Goal: Transaction & Acquisition: Purchase product/service

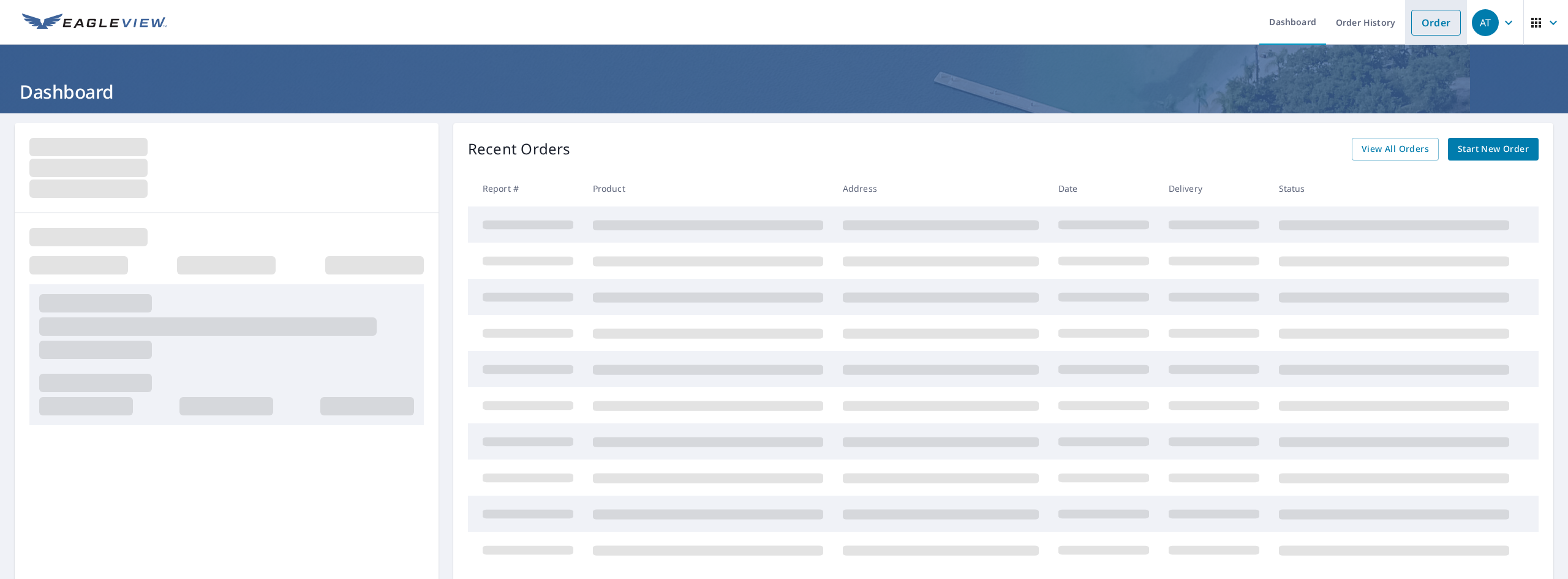
click at [1426, 33] on link "Order" at bounding box center [1436, 22] width 49 height 26
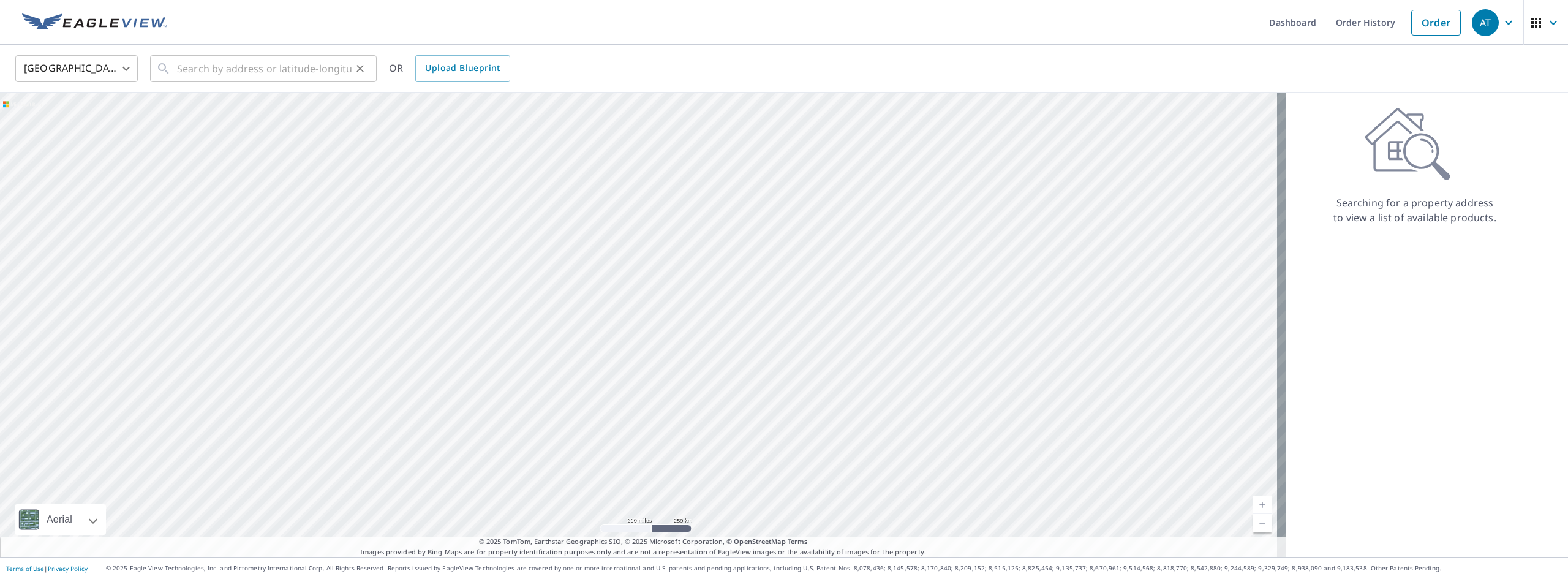
click at [354, 63] on icon "Clear" at bounding box center [360, 68] width 12 height 12
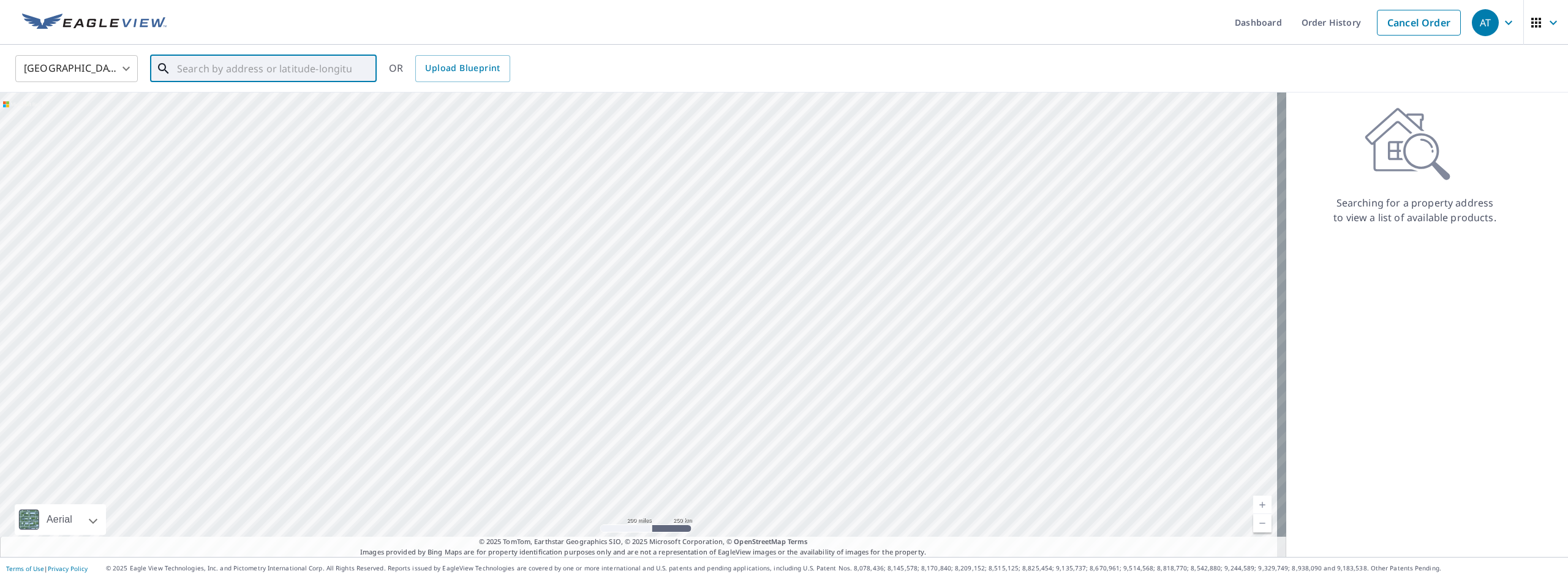
paste input "[STREET_ADDRESS]"
click at [252, 95] on li "[STREET_ADDRESS]" at bounding box center [263, 110] width 227 height 42
type input "[STREET_ADDRESS]"
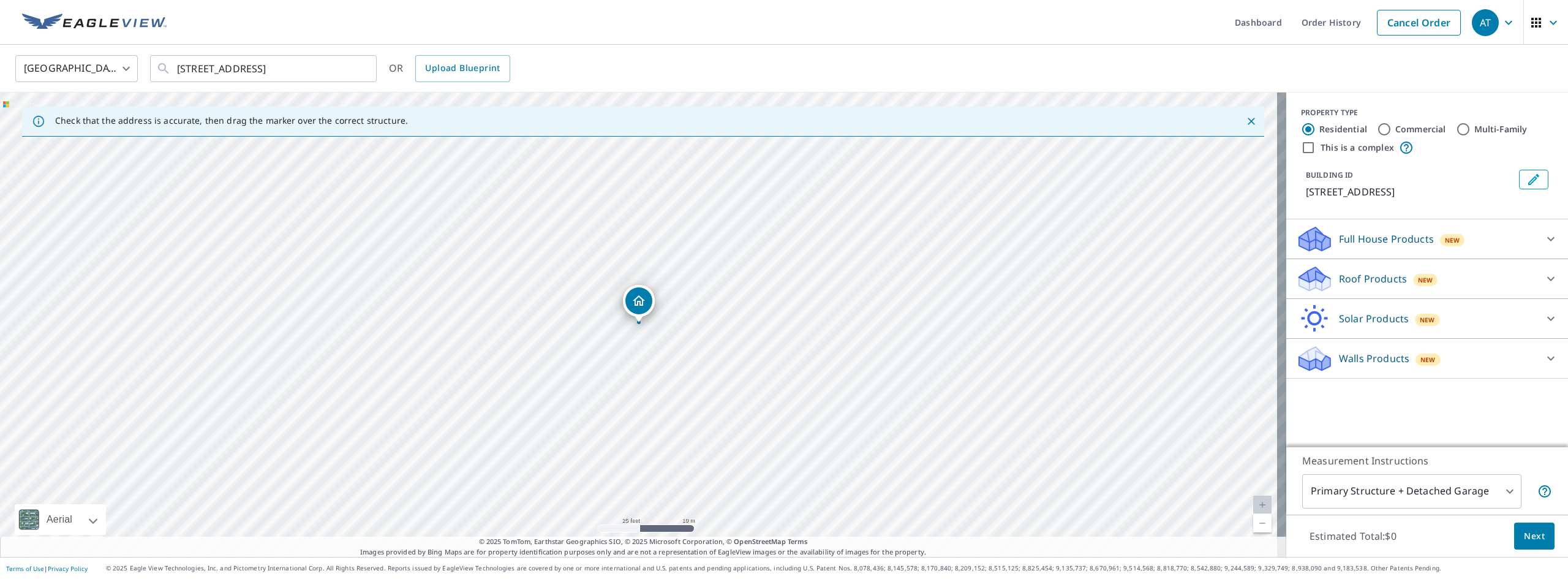
click at [1371, 487] on body "AT AT Dashboard Order History Cancel Order AT [GEOGRAPHIC_DATA] US ​ [STREET_AD…" at bounding box center [784, 289] width 1568 height 579
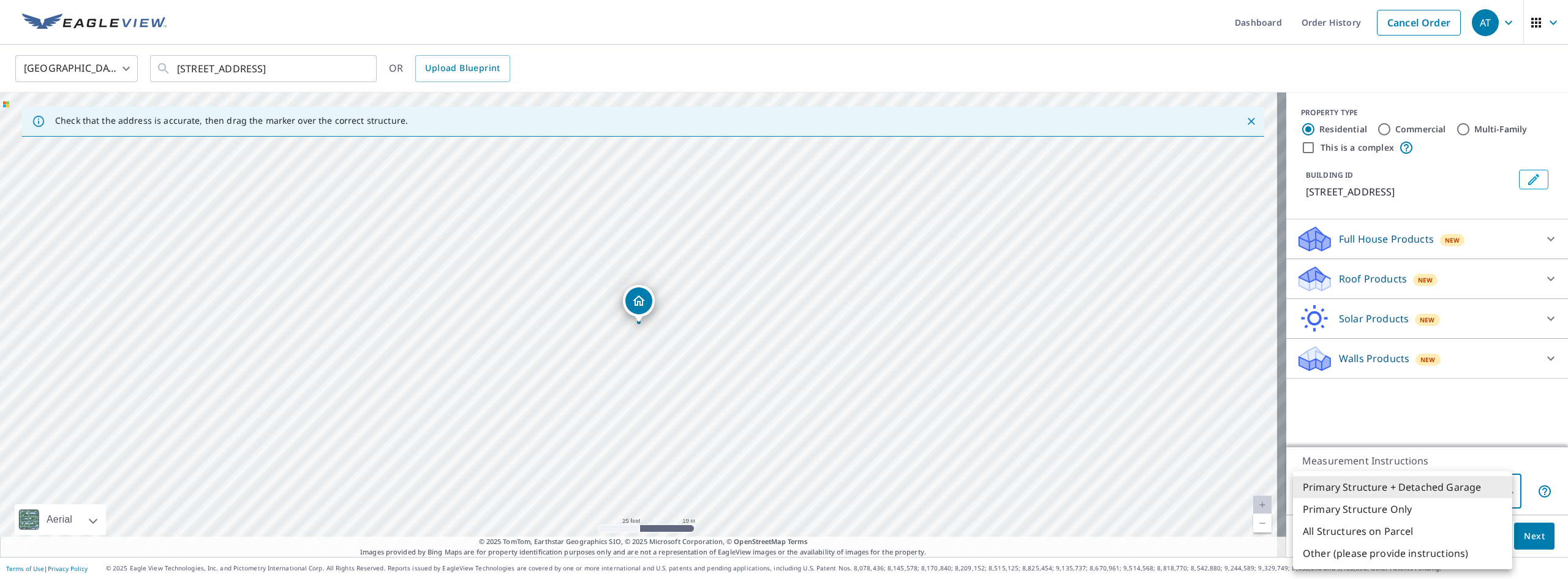
click at [1367, 511] on li "Primary Structure Only" at bounding box center [1402, 508] width 219 height 22
type input "2"
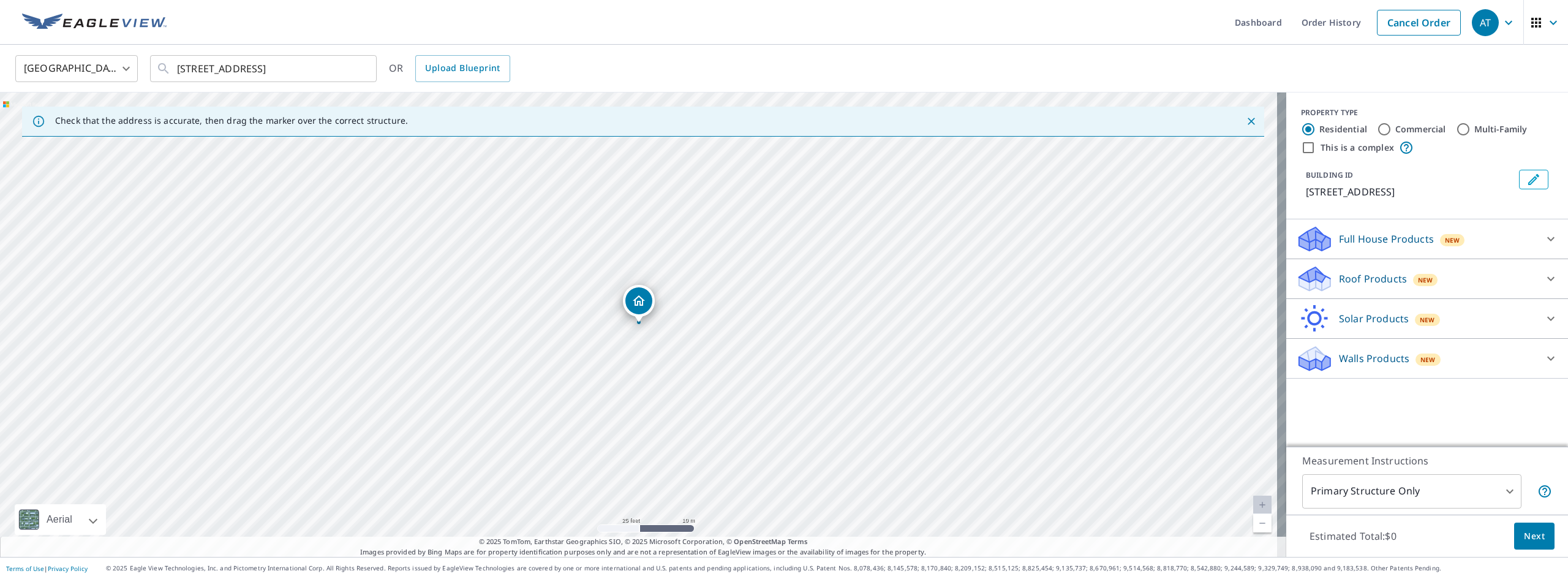
click at [1397, 295] on div "Roof Products New Premium $24.25 - $75.5 Standard $27.5 QuickSquares™ $18 Gutte…" at bounding box center [1427, 278] width 282 height 40
click at [1352, 280] on p "Roof Products" at bounding box center [1373, 278] width 68 height 15
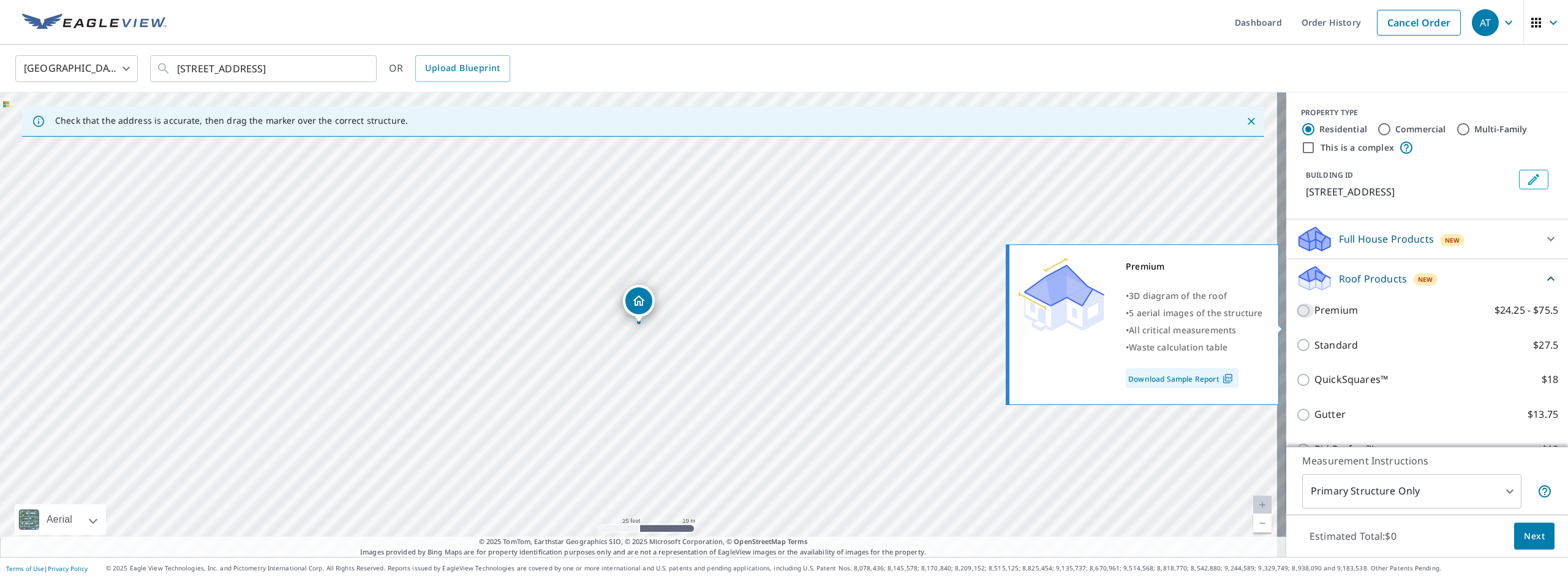
click at [1296, 318] on input "Premium $24.25 - $75.5" at bounding box center [1305, 311] width 18 height 15
checkbox input "true"
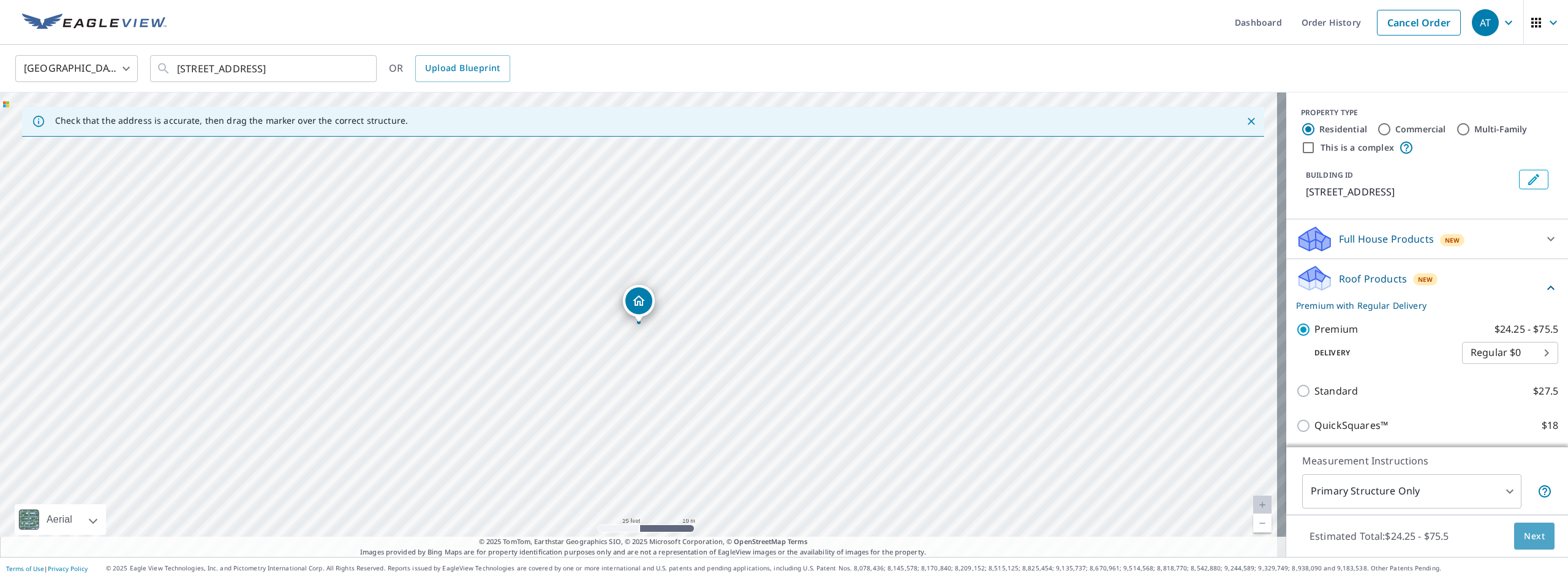
click at [1514, 531] on button "Next" at bounding box center [1534, 535] width 40 height 27
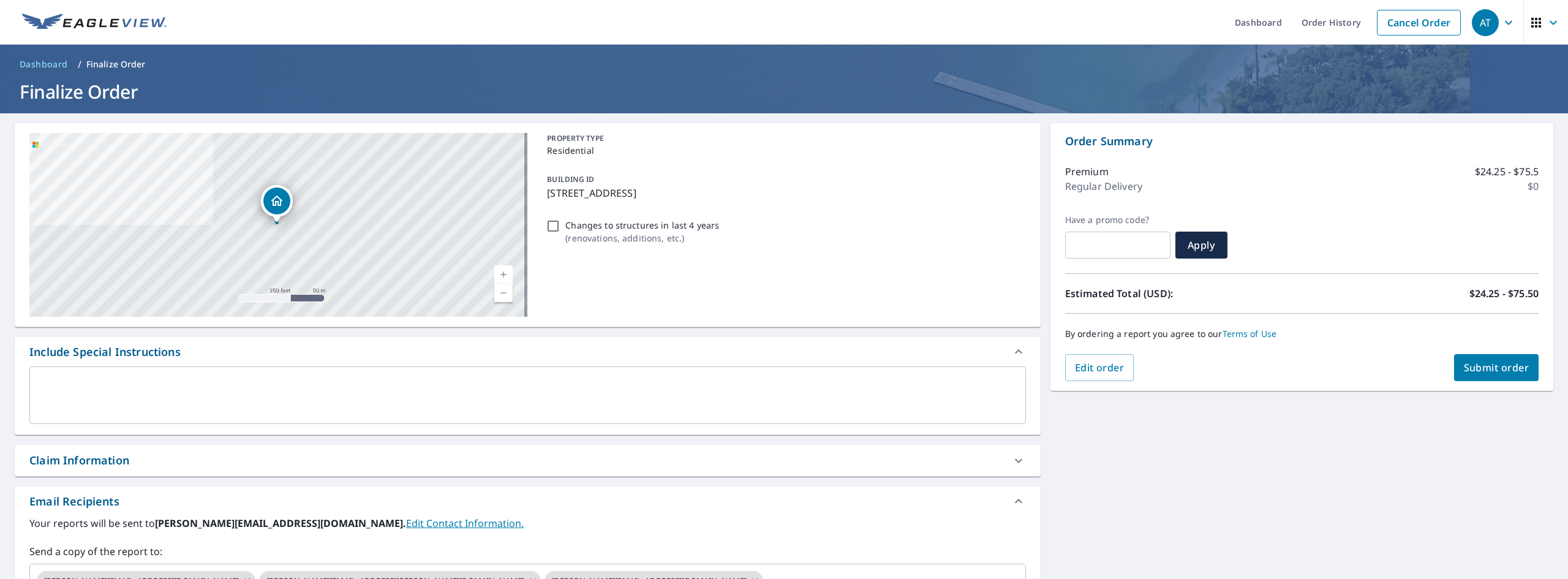
click at [1483, 369] on span "Submit order" at bounding box center [1497, 367] width 66 height 13
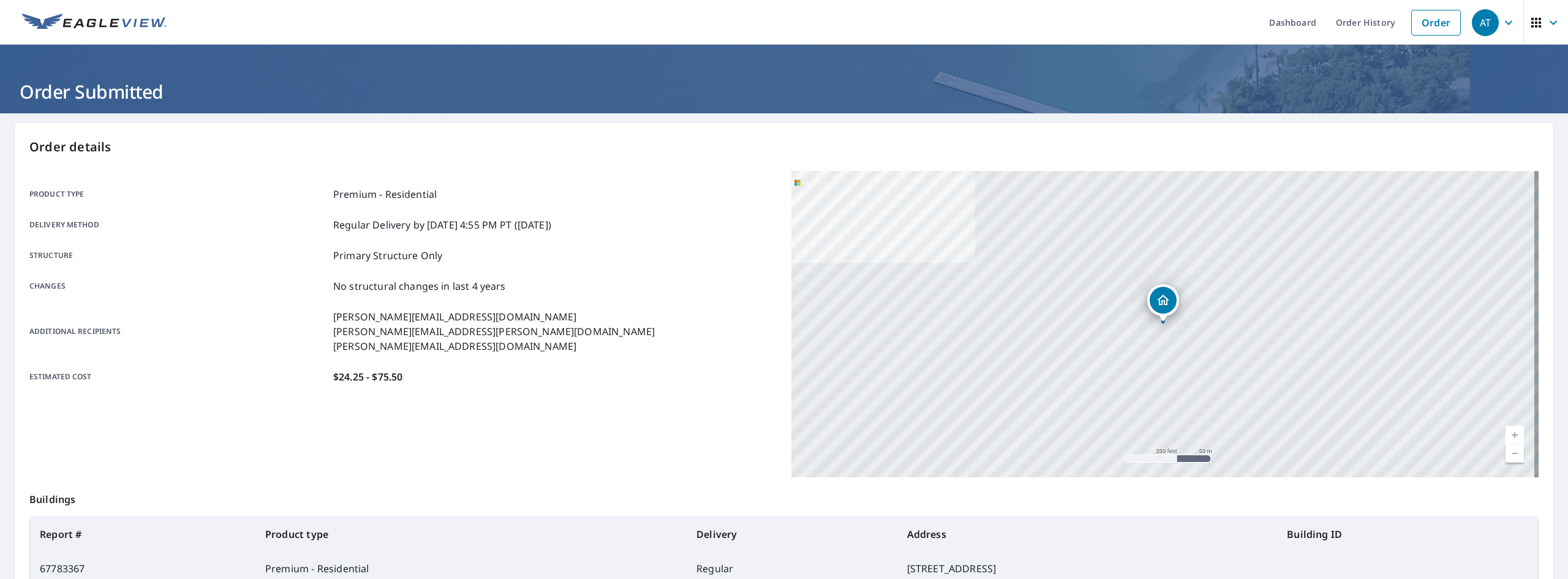
click at [1125, 303] on div "[STREET_ADDRESS]" at bounding box center [1164, 324] width 747 height 306
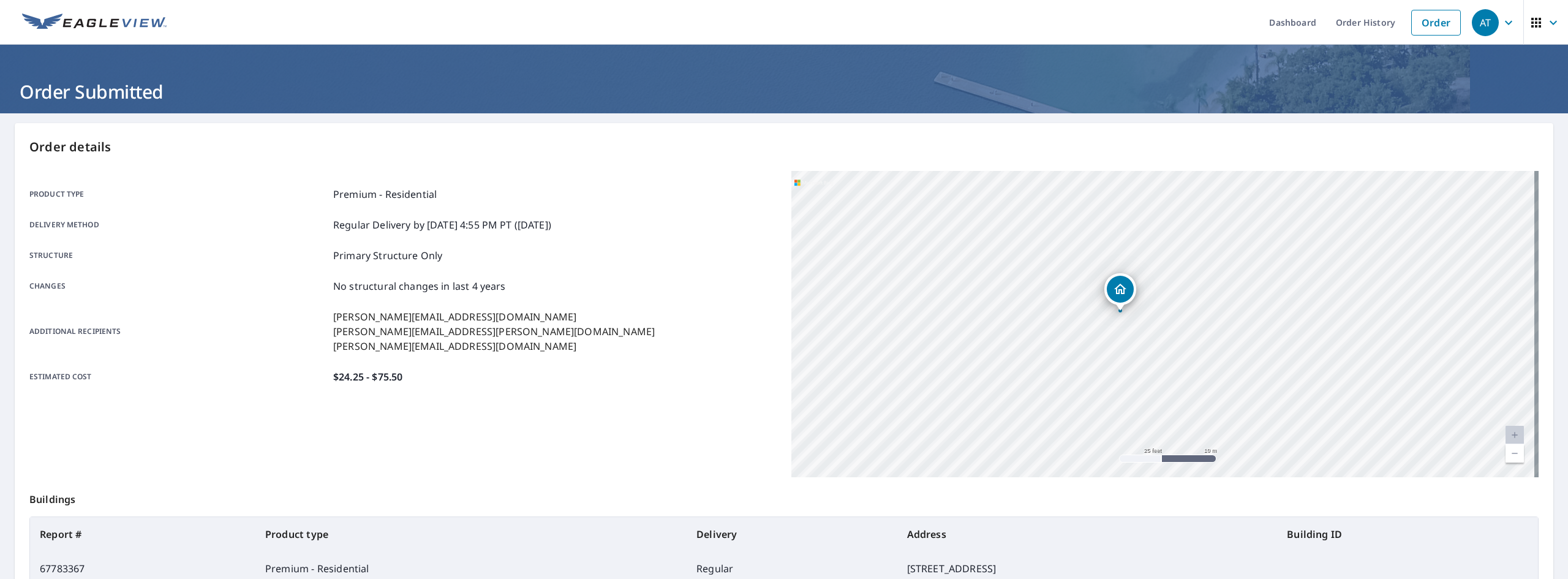
drag, startPoint x: 1087, startPoint y: 276, endPoint x: 1171, endPoint y: 360, distance: 118.8
click at [1171, 360] on div "[STREET_ADDRESS]" at bounding box center [1164, 324] width 747 height 306
drag, startPoint x: 1123, startPoint y: 224, endPoint x: 1144, endPoint y: 192, distance: 38.3
click at [1144, 192] on div "[STREET_ADDRESS]" at bounding box center [1164, 324] width 747 height 306
